Goal: Task Accomplishment & Management: Use online tool/utility

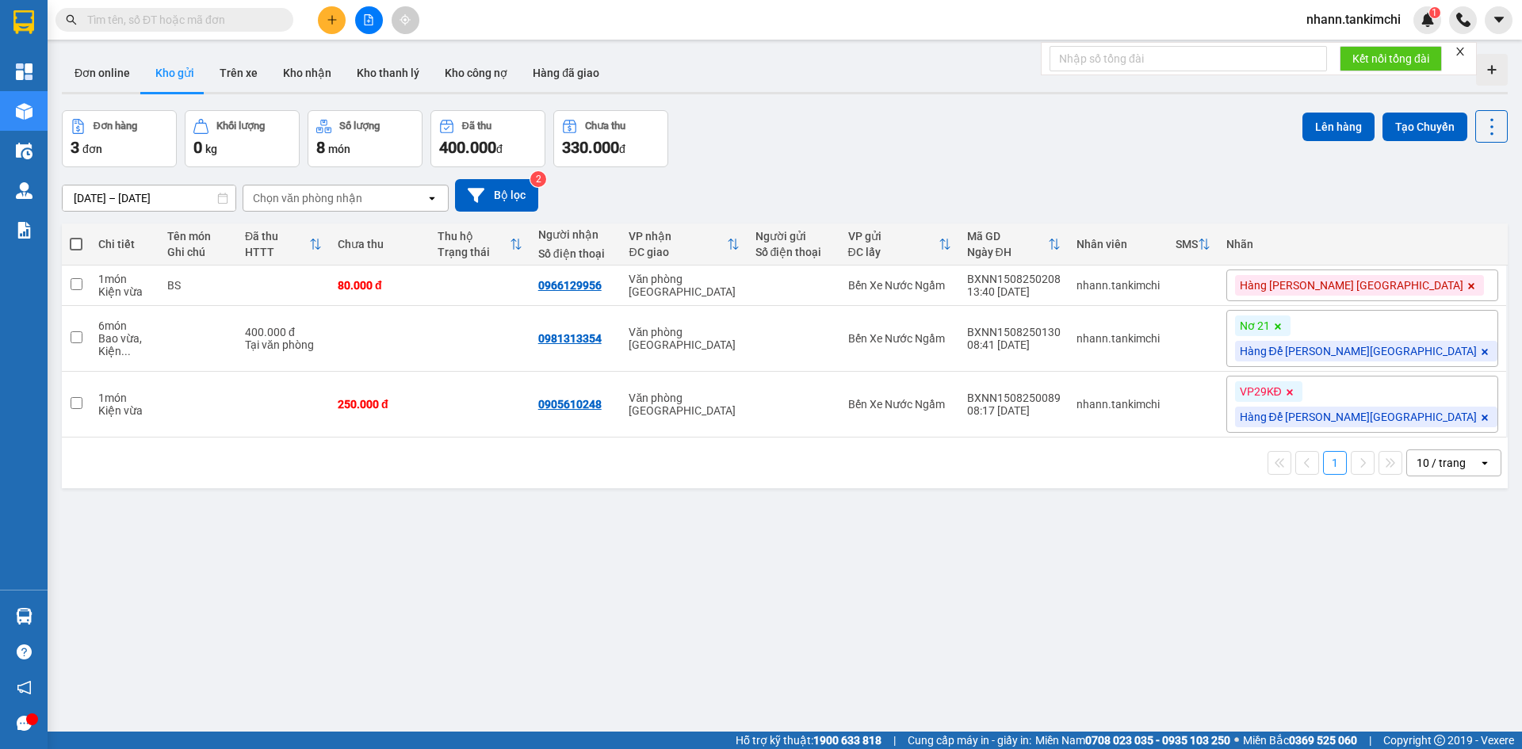
click at [232, 11] on input "text" at bounding box center [180, 19] width 187 height 17
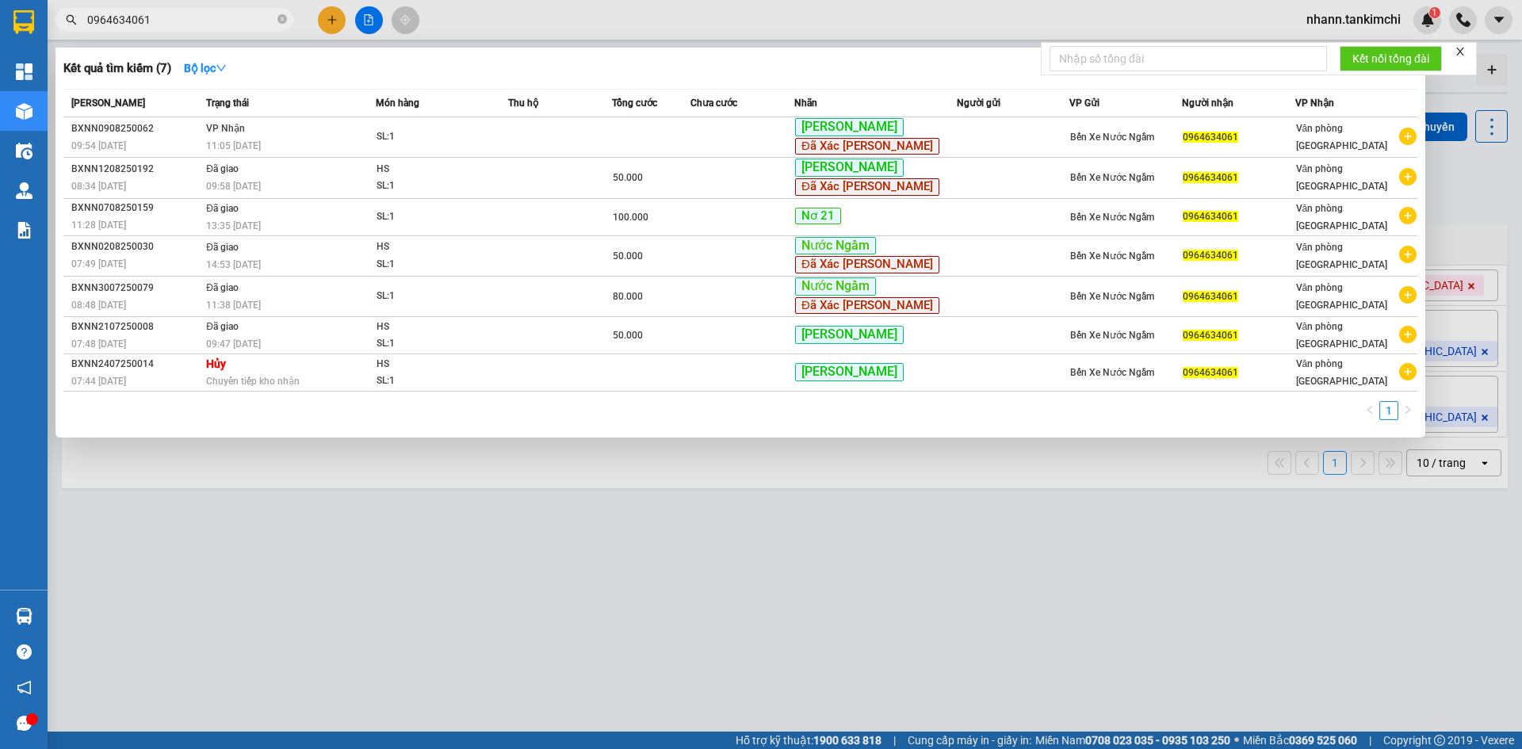
type input "0964634061"
click at [280, 17] on icon "close-circle" at bounding box center [283, 19] width 10 height 10
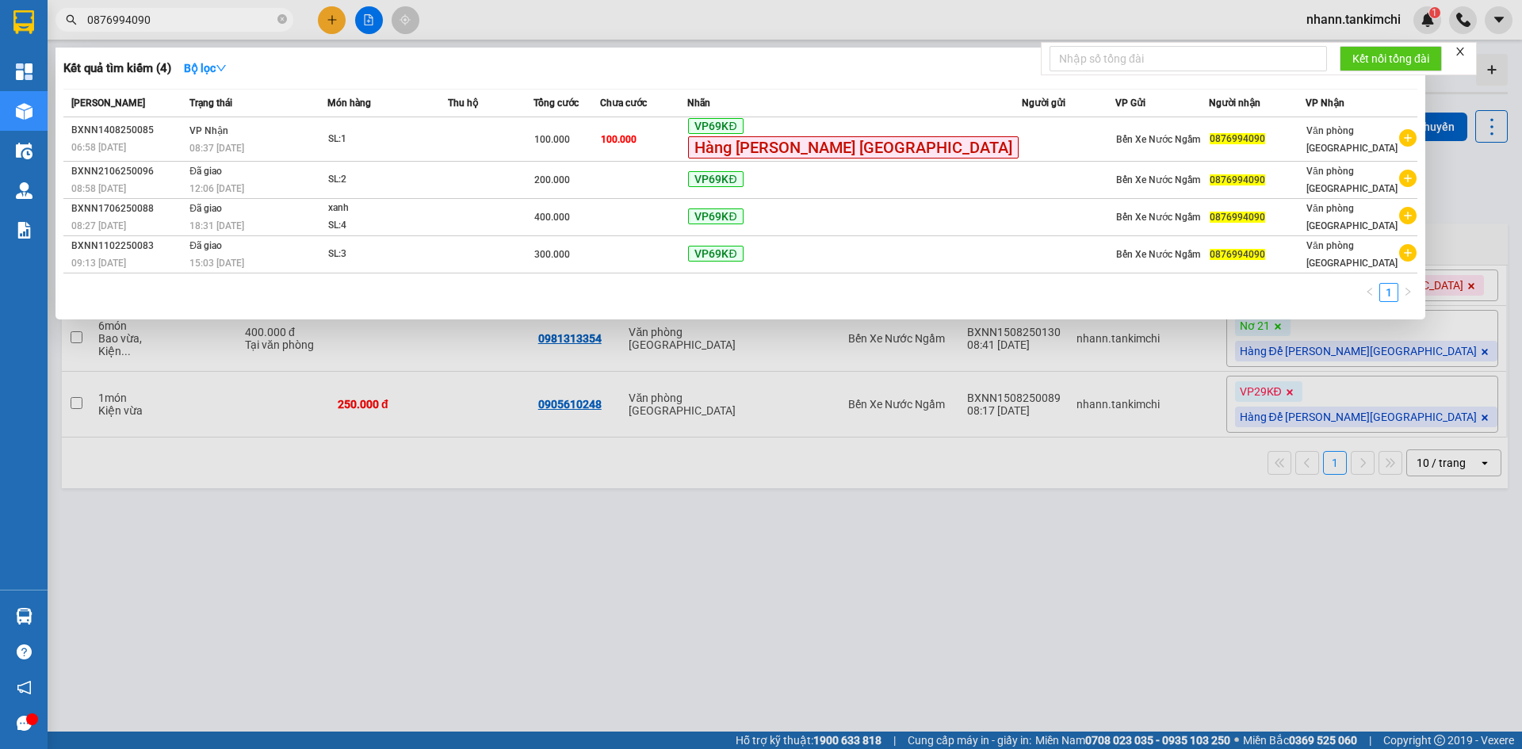
type input "0876994090"
click at [280, 21] on icon "close-circle" at bounding box center [283, 19] width 10 height 10
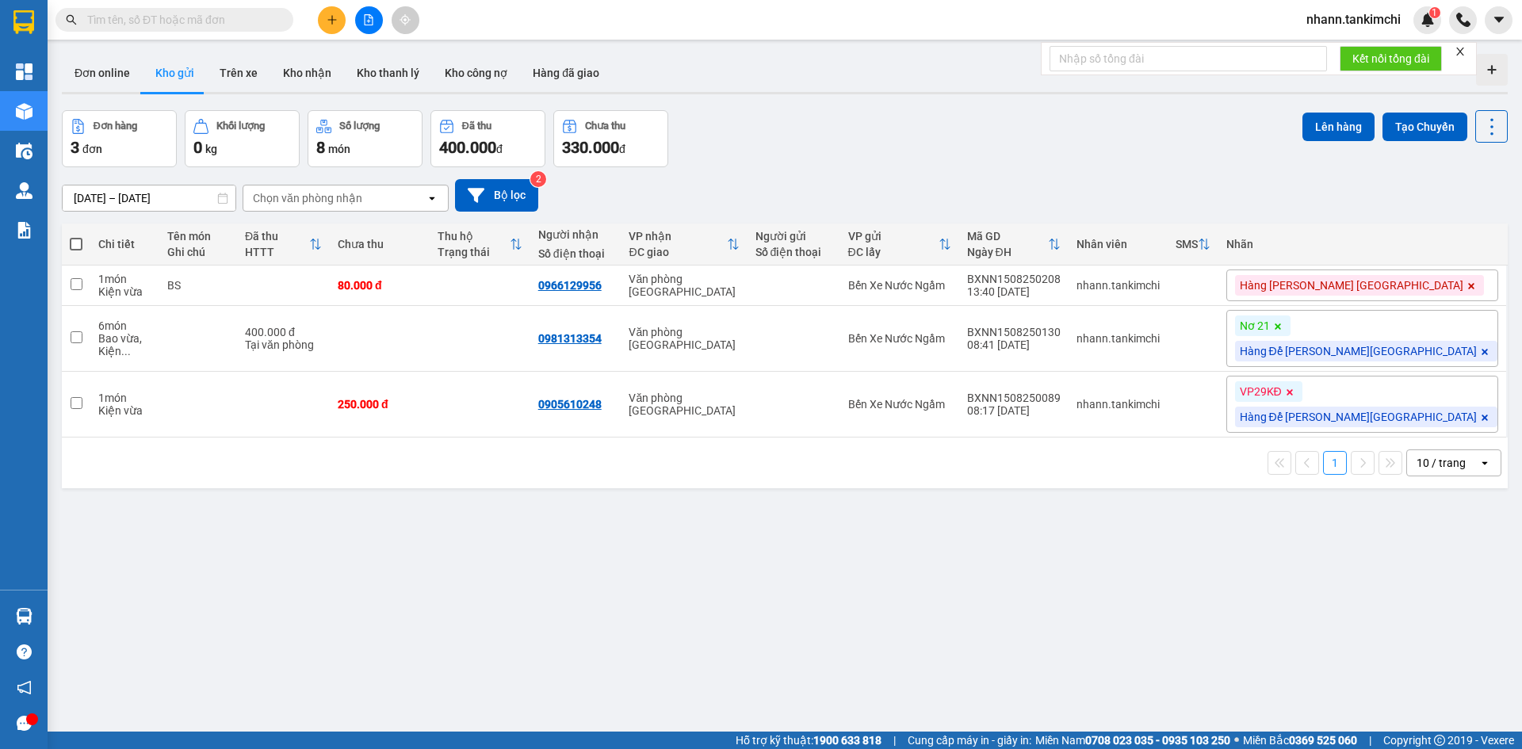
click at [253, 20] on input "text" at bounding box center [180, 19] width 187 height 17
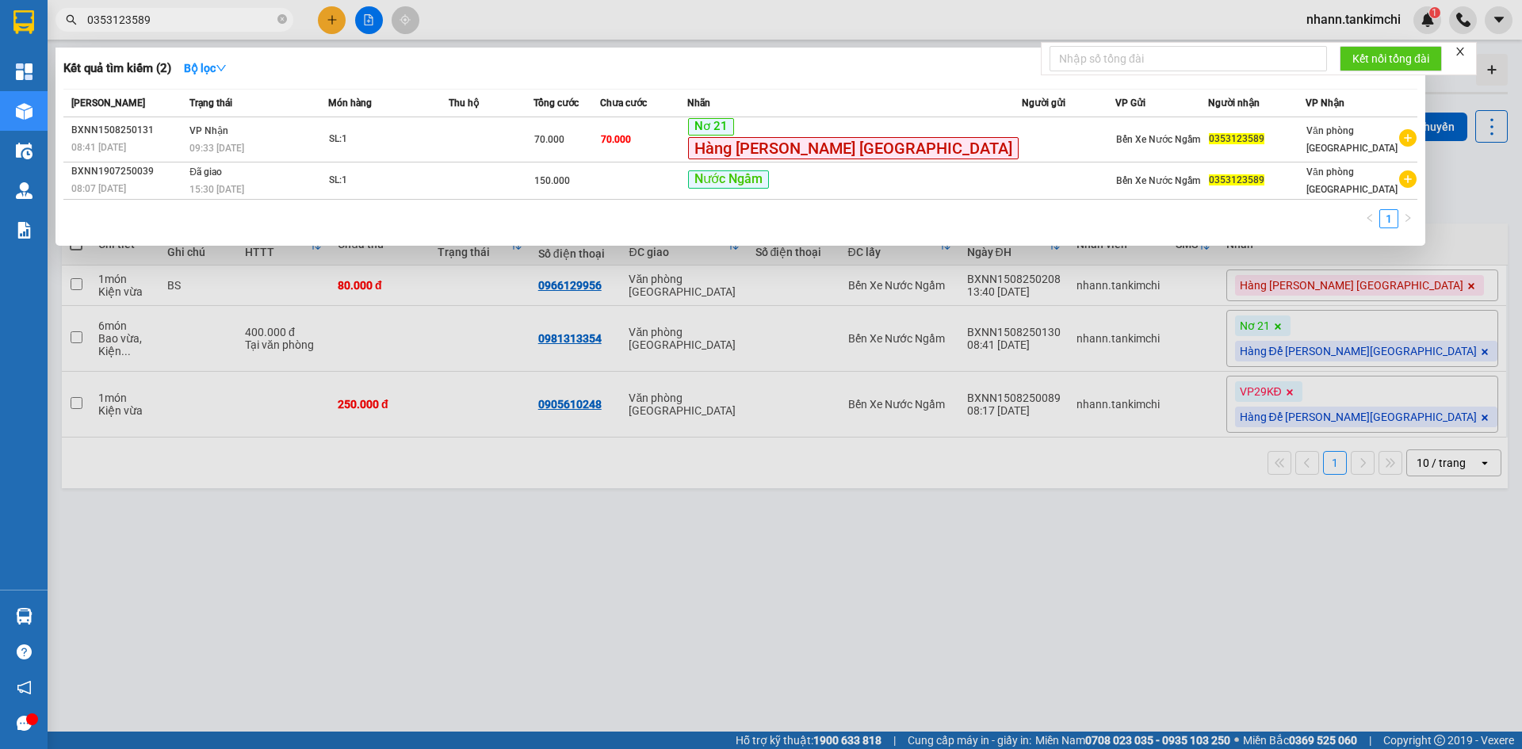
type input "0353123589"
